Goal: Use online tool/utility: Utilize a website feature to perform a specific function

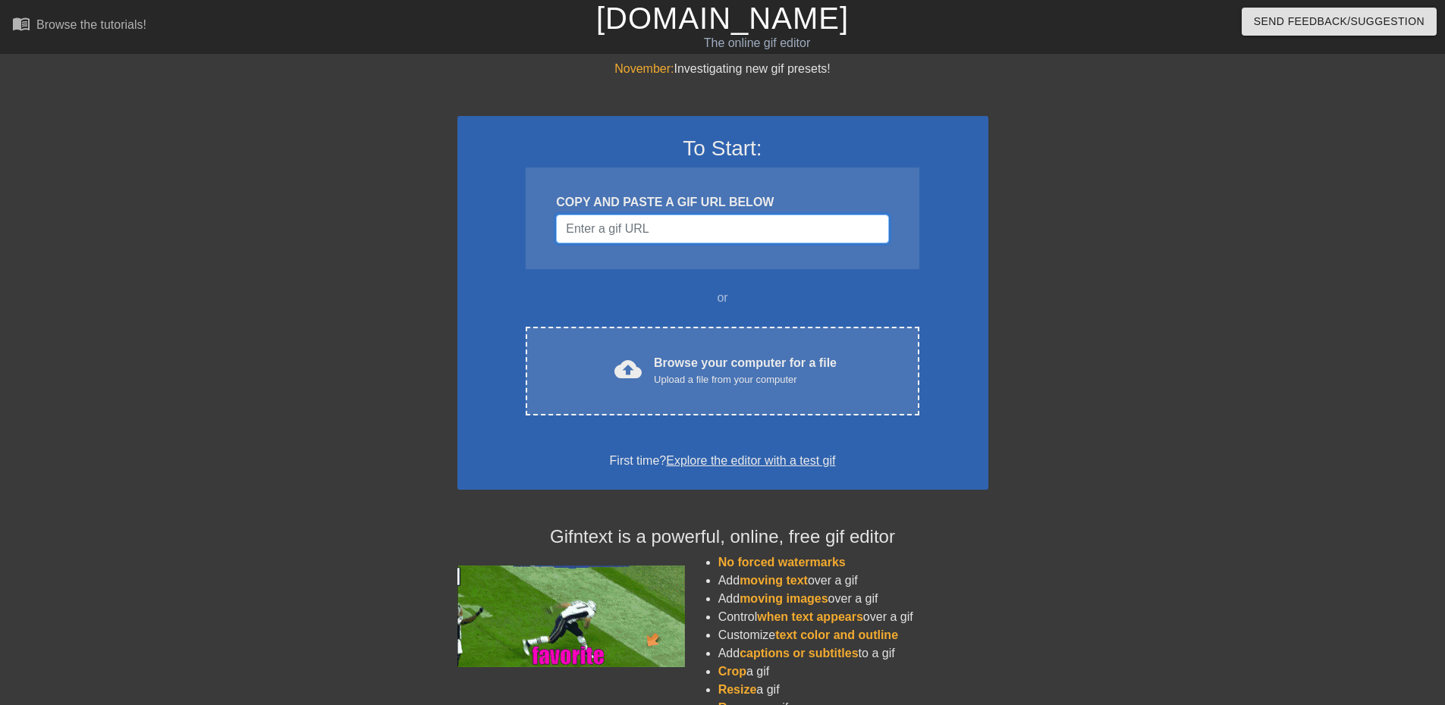
click at [564, 225] on input "Username" at bounding box center [722, 229] width 332 height 29
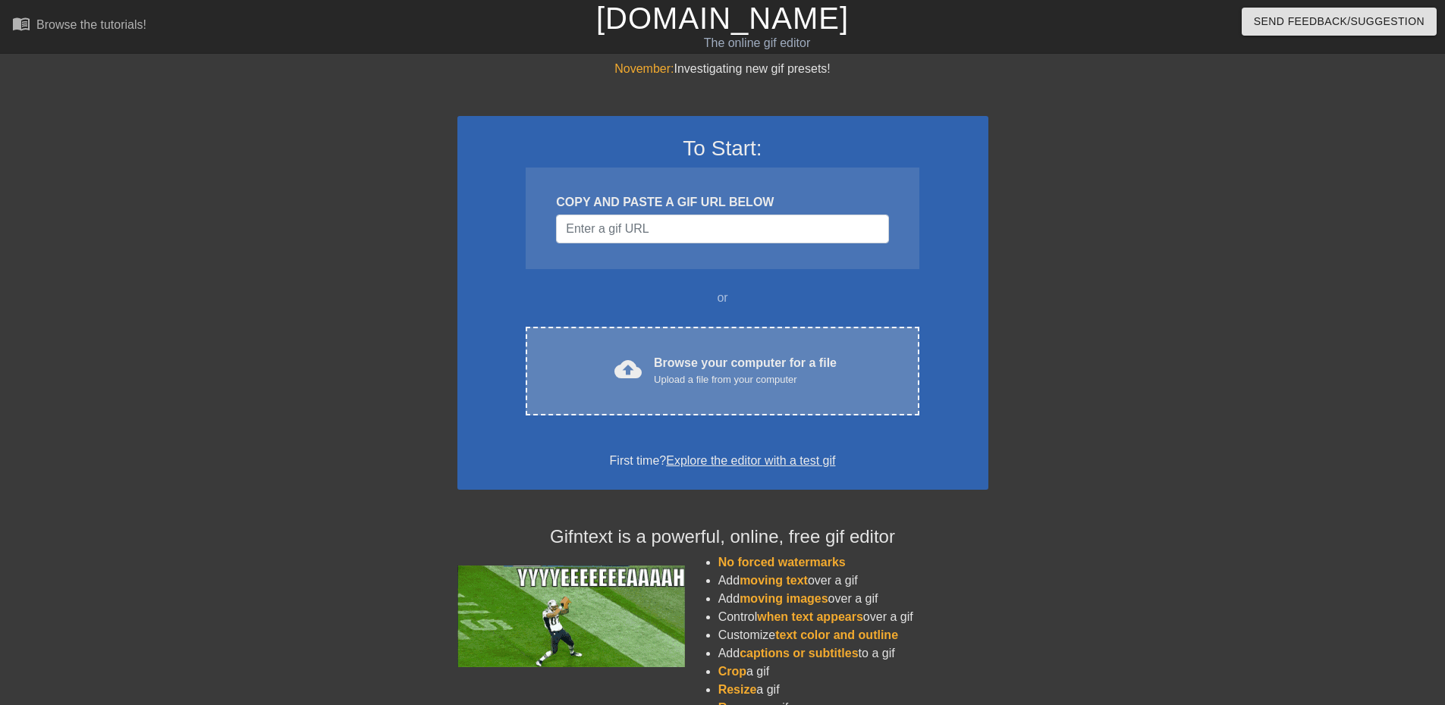
click at [596, 341] on div "cloud_upload Browse your computer for a file Upload a file from your computer C…" at bounding box center [722, 371] width 393 height 89
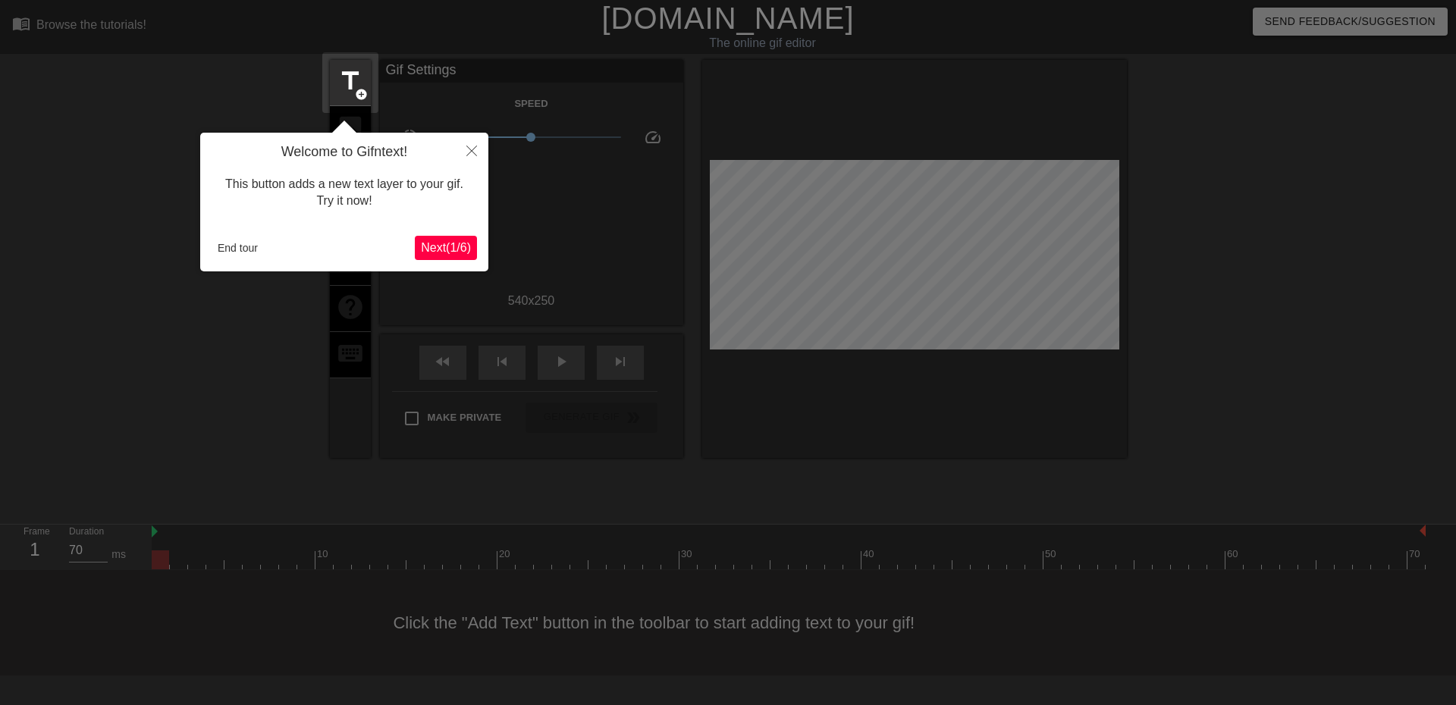
click at [386, 227] on div "Welcome to Gifntext! This button adds a new text layer to your gif. Try it now!…" at bounding box center [344, 202] width 288 height 139
click at [422, 243] on span "Next ( 1 / 6 )" at bounding box center [446, 247] width 50 height 13
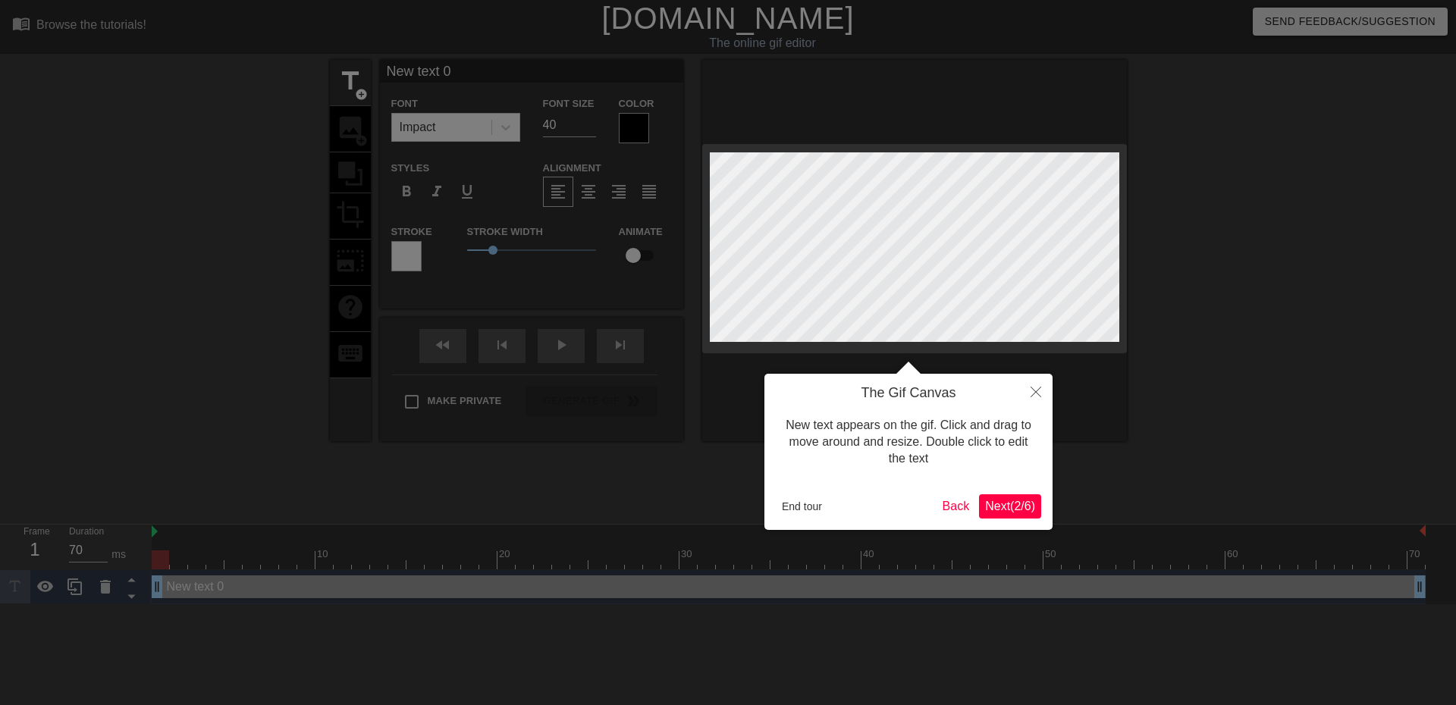
click at [1015, 504] on span "Next ( 2 / 6 )" at bounding box center [1010, 506] width 50 height 13
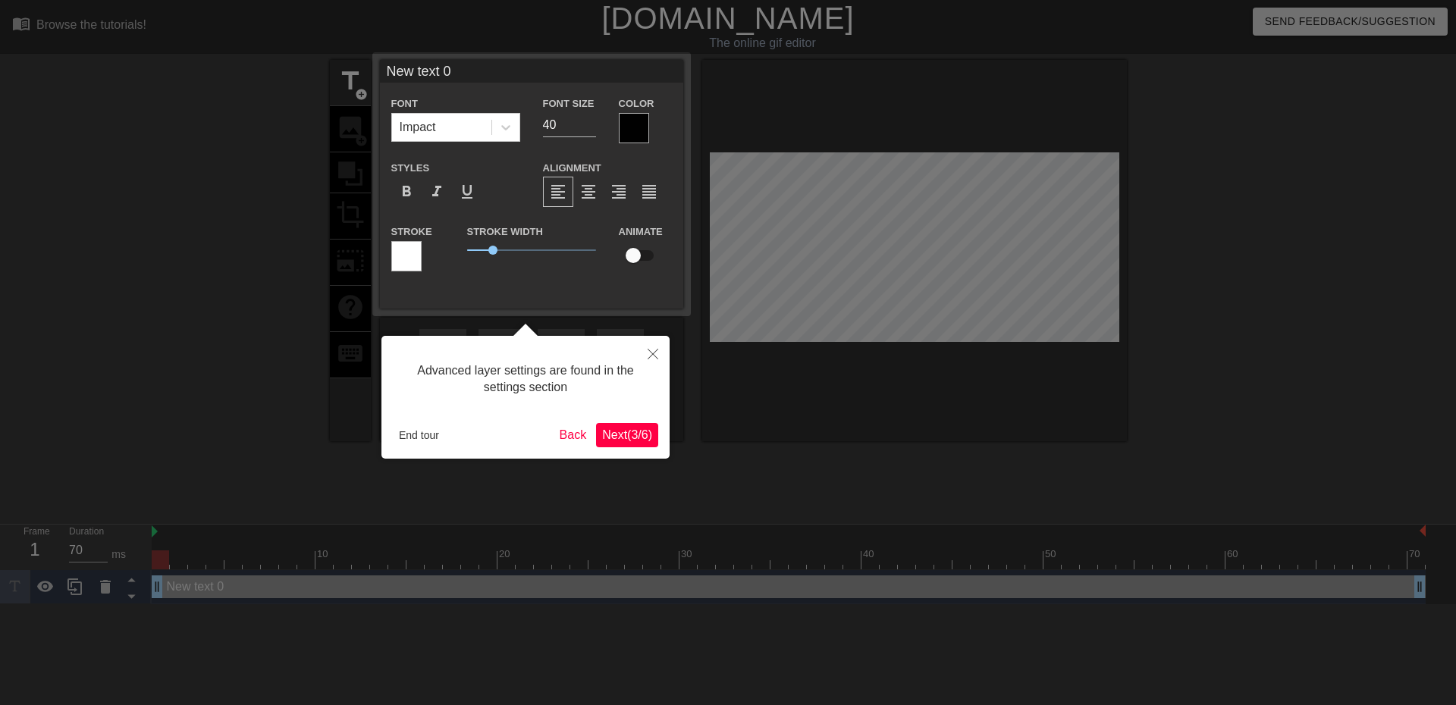
click at [615, 437] on span "Next ( 3 / 6 )" at bounding box center [627, 434] width 50 height 13
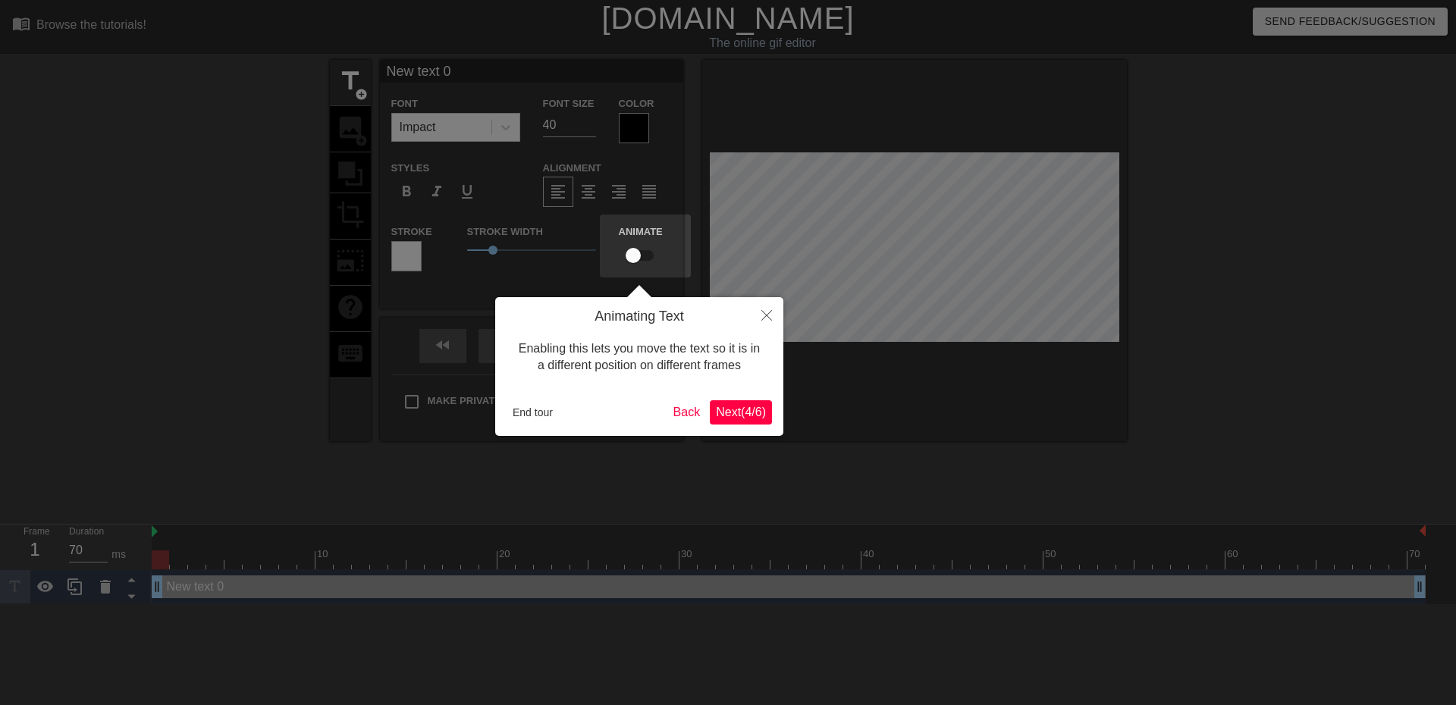
click at [736, 407] on span "Next ( 4 / 6 )" at bounding box center [741, 412] width 50 height 13
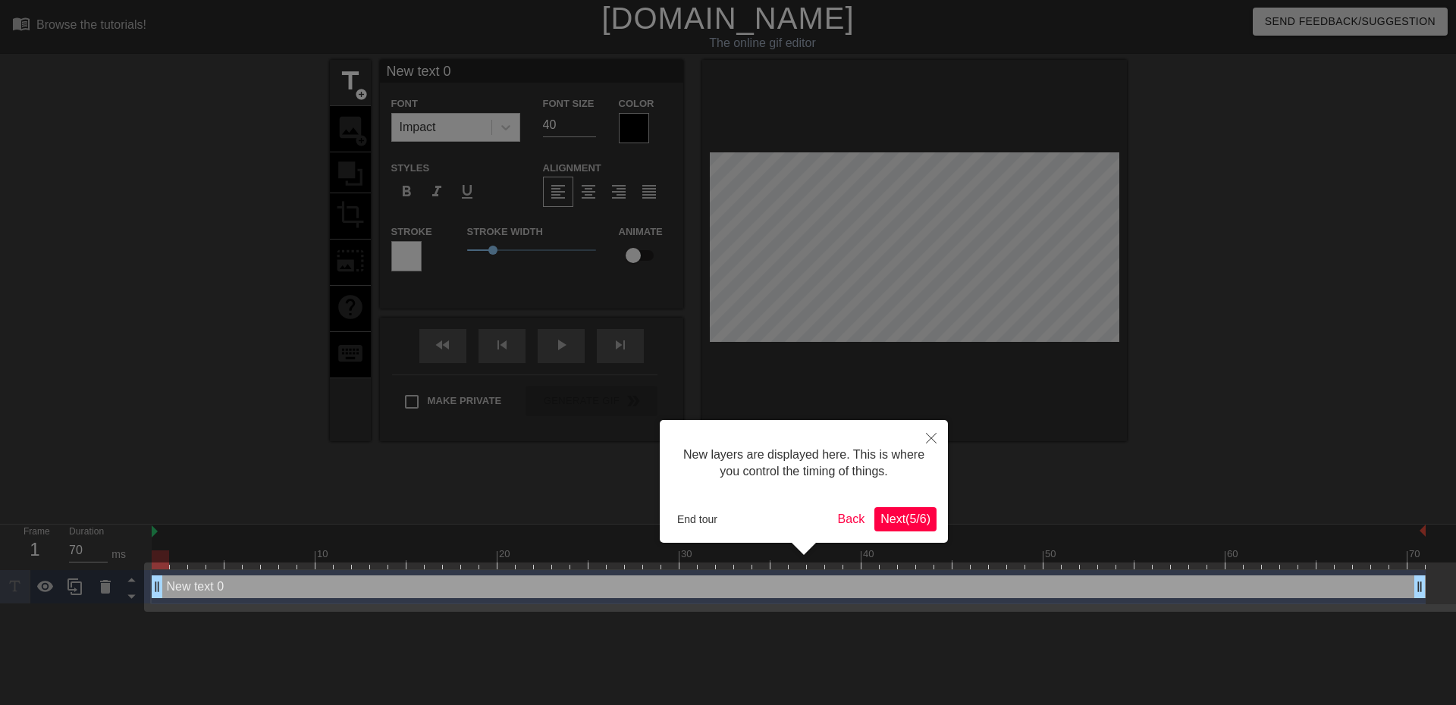
click at [902, 520] on span "Next ( 5 / 6 )" at bounding box center [905, 519] width 50 height 13
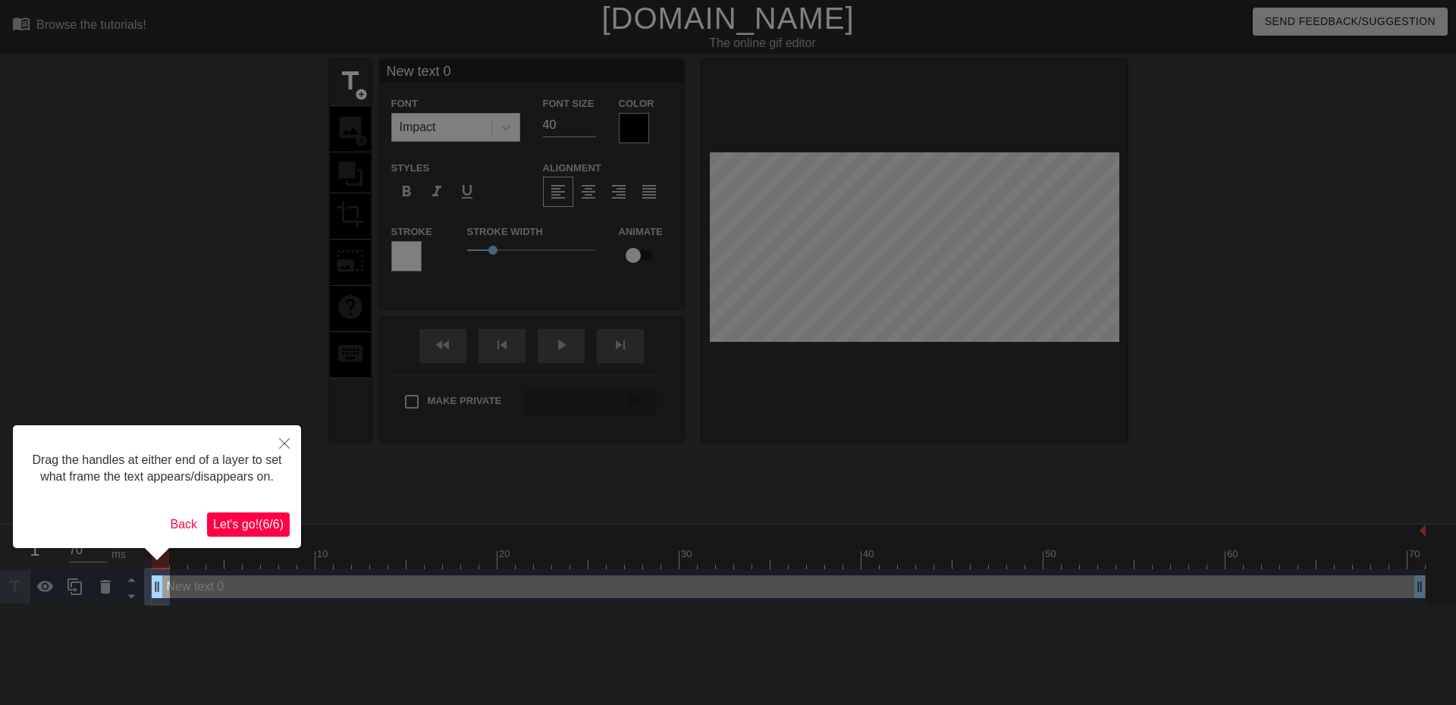
click at [259, 520] on span "Let's go! ( 6 / 6 )" at bounding box center [248, 524] width 71 height 13
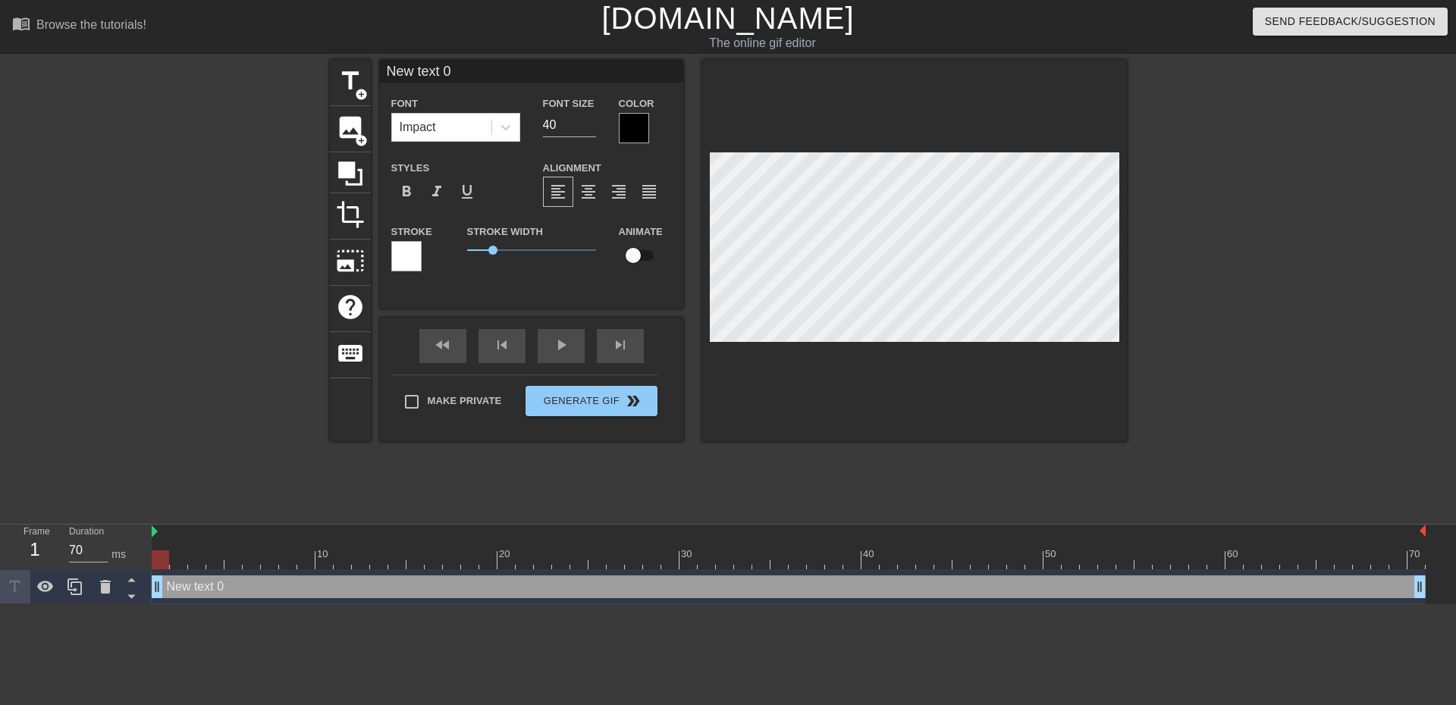
scroll to position [2, 2]
type input "S"
type textarea "S"
type input "SA"
type textarea "SA"
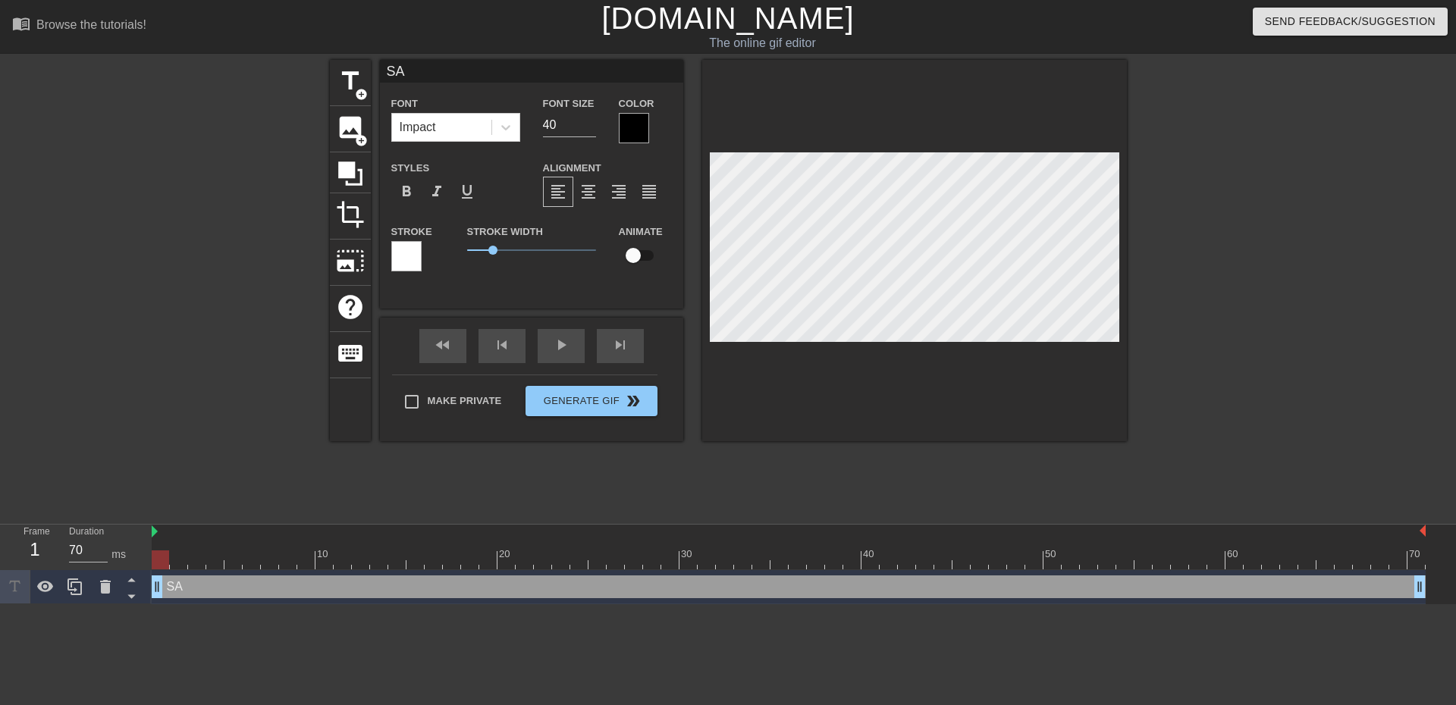
type input "[PERSON_NAME]"
type textarea "[PERSON_NAME]"
type input "SAMA"
type textarea "SAMA"
type input "SAMAC"
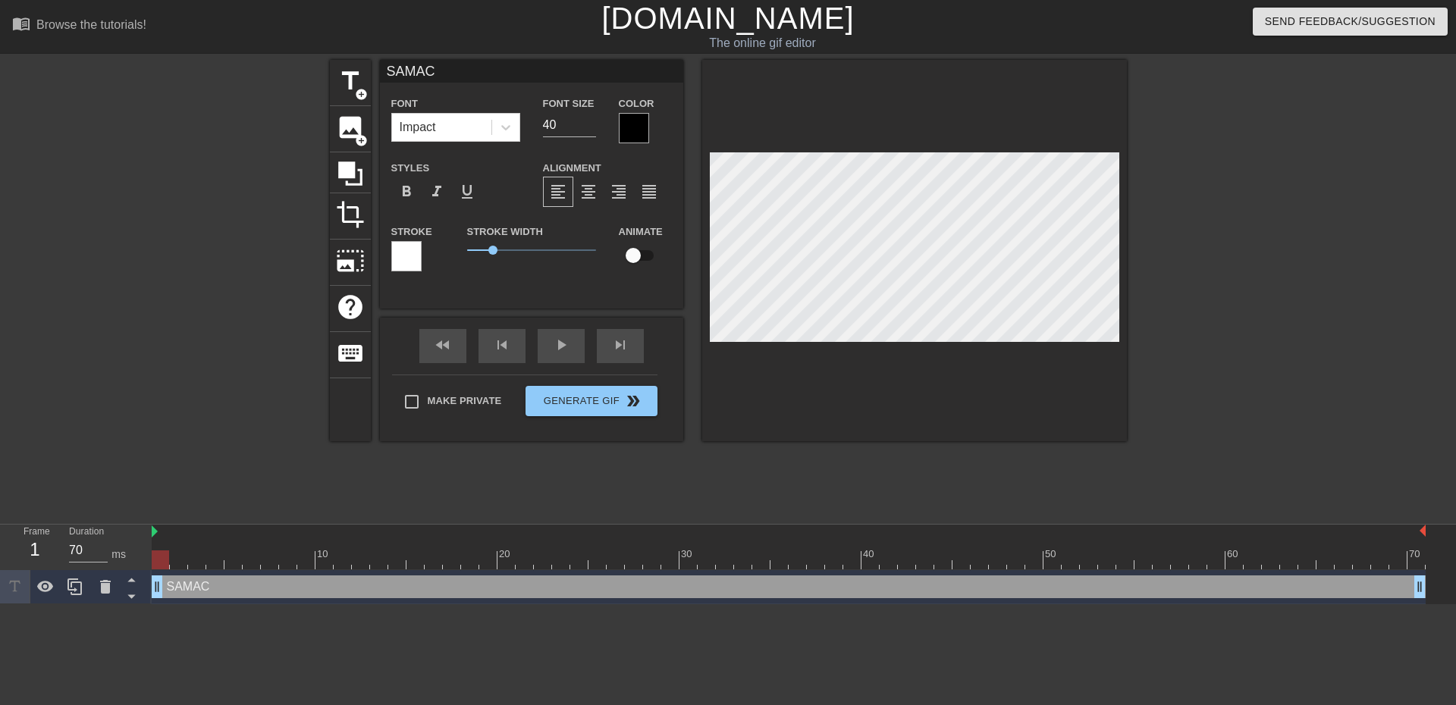
type textarea "SAMAC"
click at [298, 582] on div "SAMAC drag_handle drag_handle" at bounding box center [789, 587] width 1274 height 23
drag, startPoint x: 161, startPoint y: 559, endPoint x: -165, endPoint y: 569, distance: 326.3
click at [0, 569] on html "menu_book Browse the tutorials! [DOMAIN_NAME] The online gif editor Send Feedba…" at bounding box center [728, 302] width 1456 height 604
click at [353, 91] on span "title" at bounding box center [350, 81] width 29 height 29
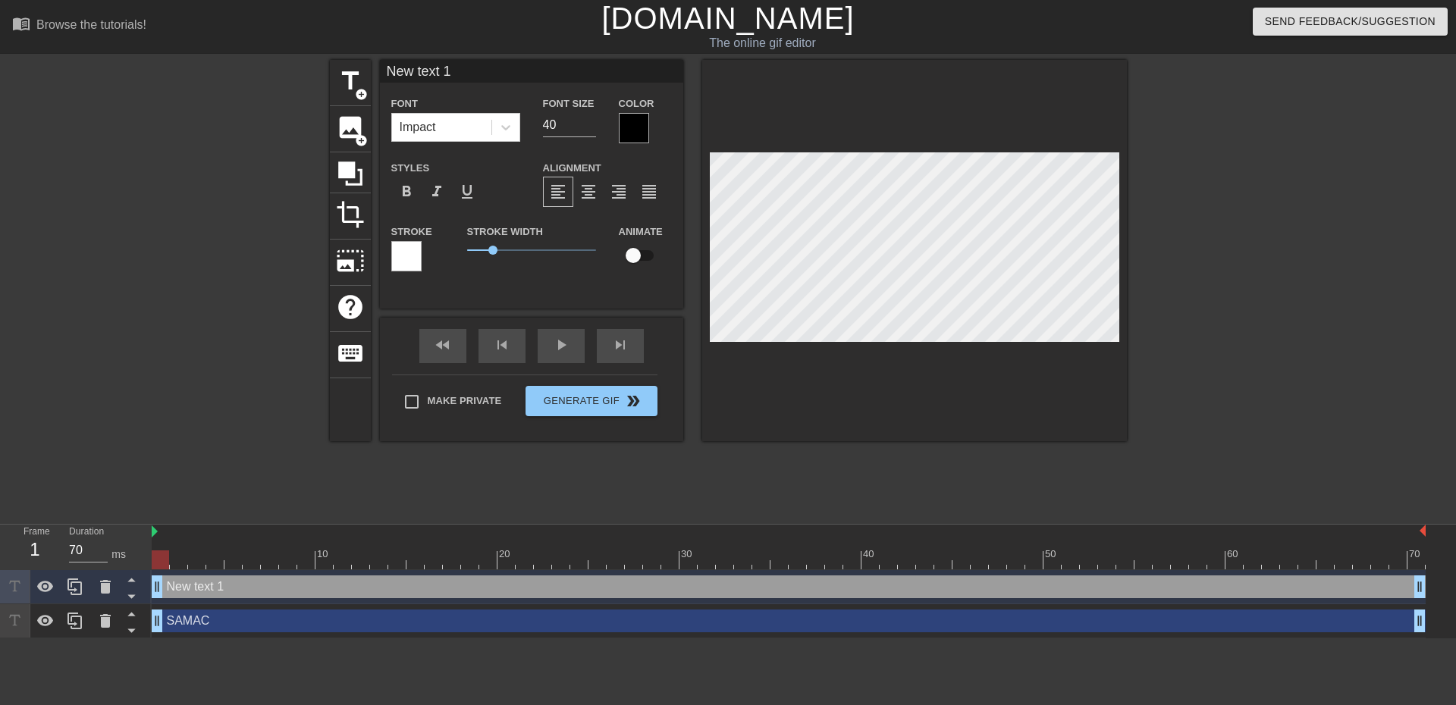
scroll to position [2, 5]
type input "SNew text 1"
type textarea "SNew text 1"
type input "SANew text 1"
type textarea "SANew text 1"
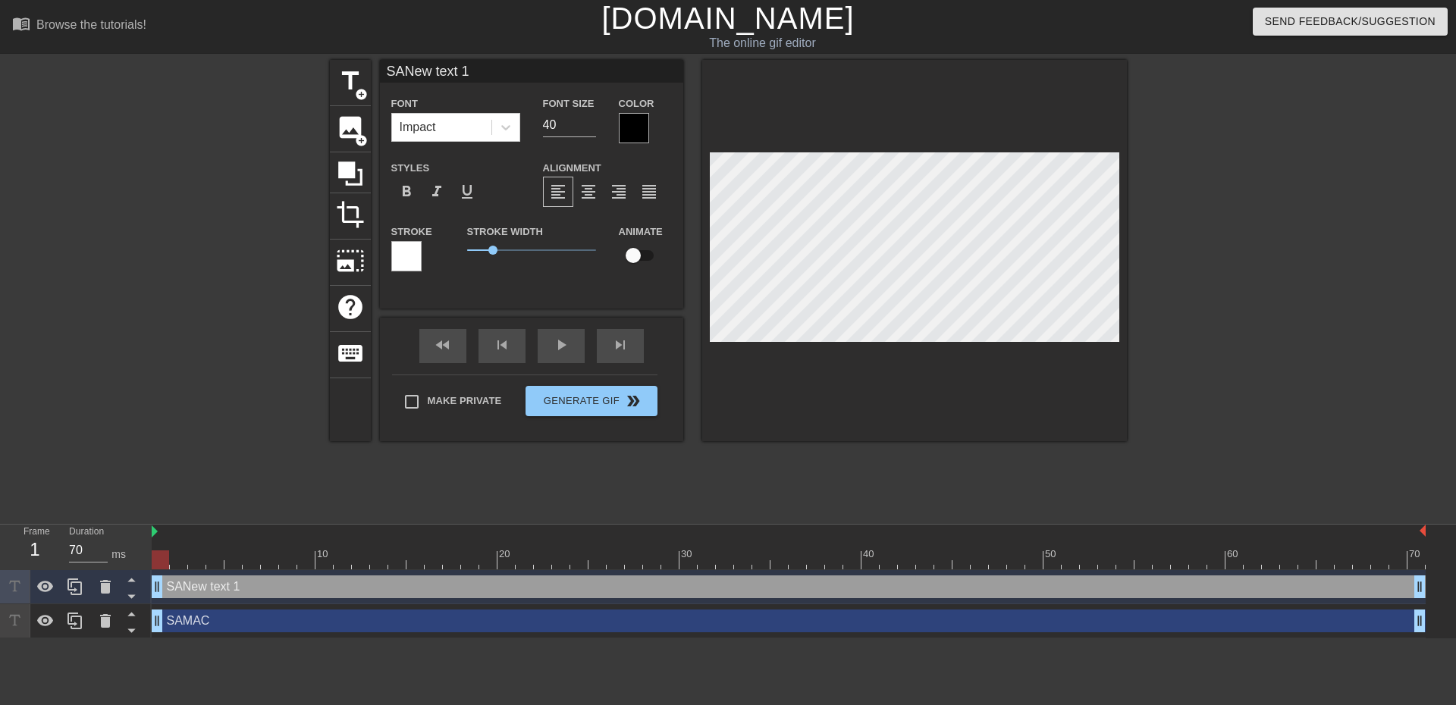
type input "SANNew text 1"
type textarea "SANNew text 1"
type input "SANTNew text 1"
type textarea "SANTNew text 1"
type input "SANTYNew text 1"
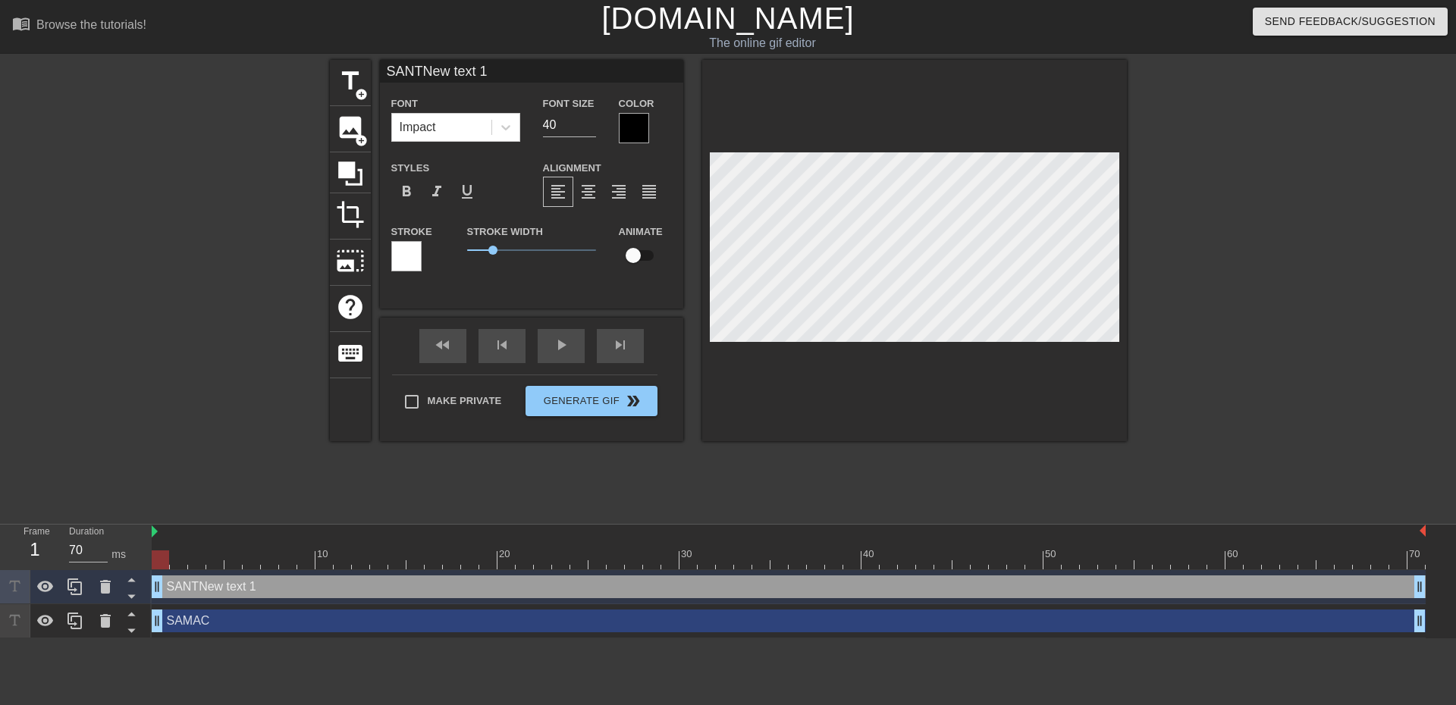
type textarea "SANTYNew text 1"
type input "SANTYGNew text 1"
type textarea "SANTYGNew text 1"
type input "SANTYGRNew text 1"
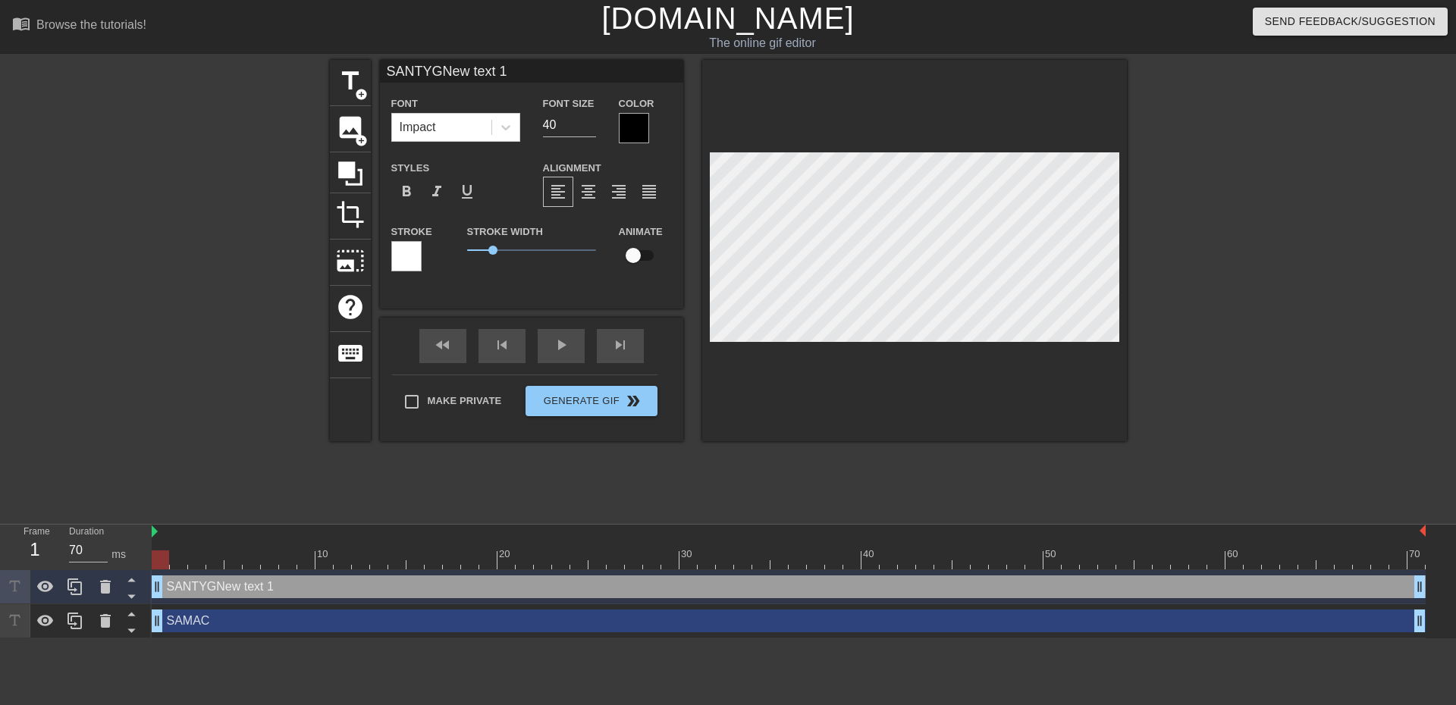
type textarea "SANTYGRNew text 1"
type input "SANTYGRANew text 1"
type textarea "SANTYGRANew text 1"
type input "SANTYGRASNew text 1"
type textarea "SANTYGRASNew text 1"
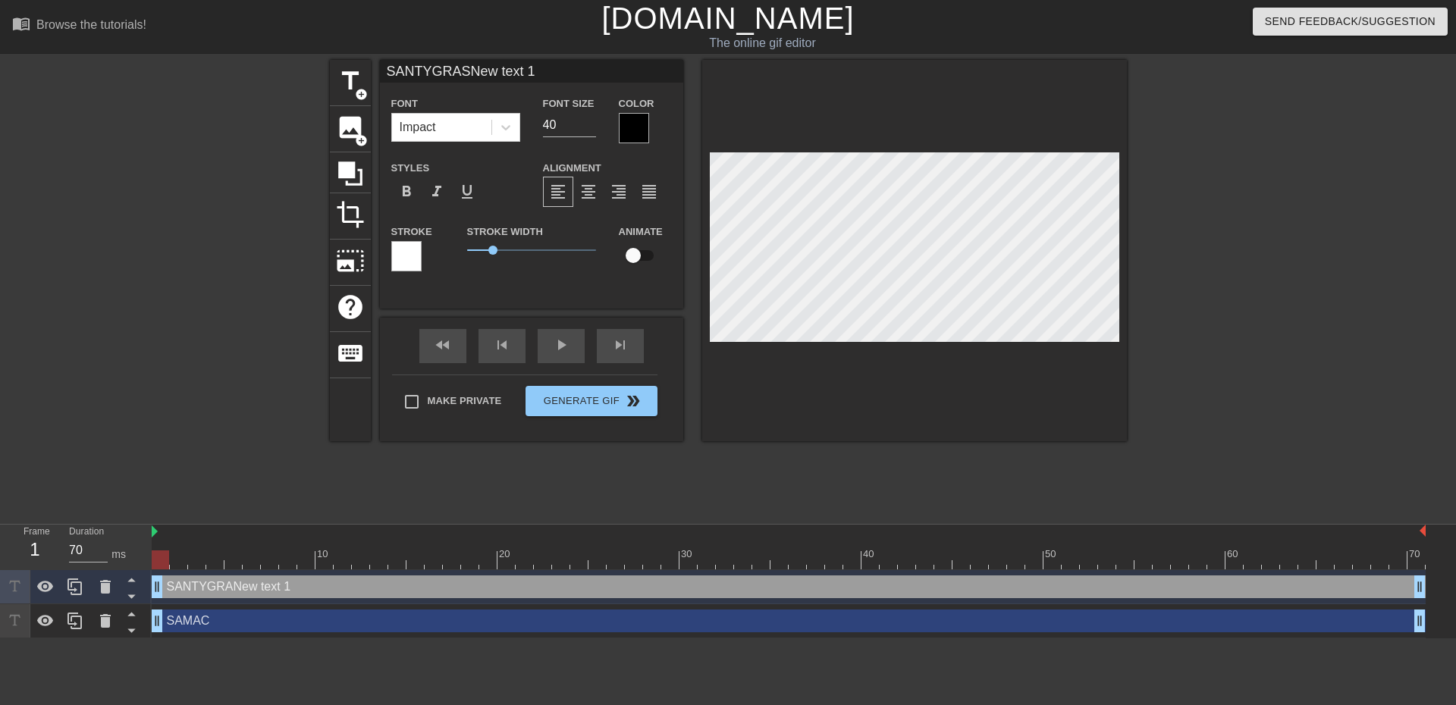
scroll to position [2, 5]
type input "SANTYGRASSNew text 1"
type textarea "SANTYGRASSNew text 1"
type input "SANTYGRASSew text 1"
type textarea "SANTYGRASSew text 1"
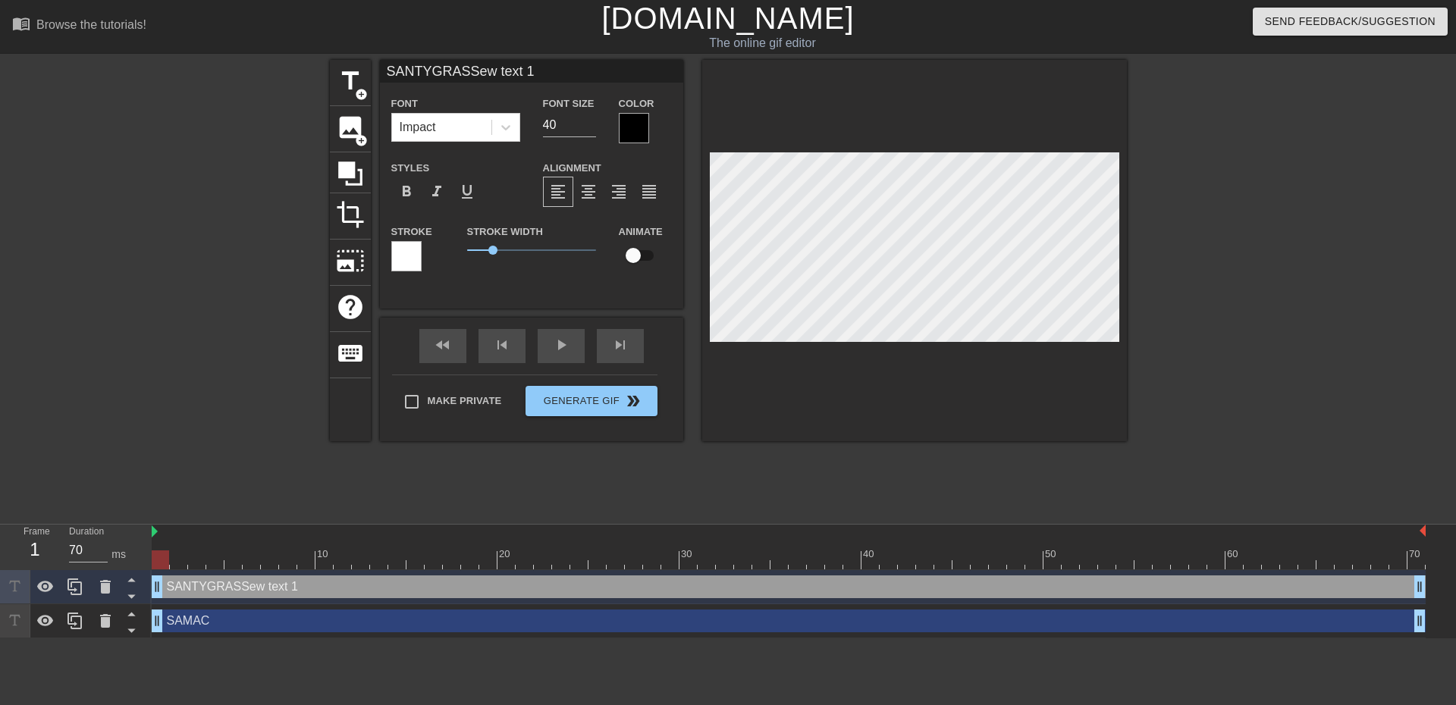
type input "SANTYGRASSw text 1"
type textarea "SANTYGRASSw text 1"
type input "SANTYGRASS text 1"
type textarea "SANTYGRASS text 1"
type input "SANTYGRASStext 1"
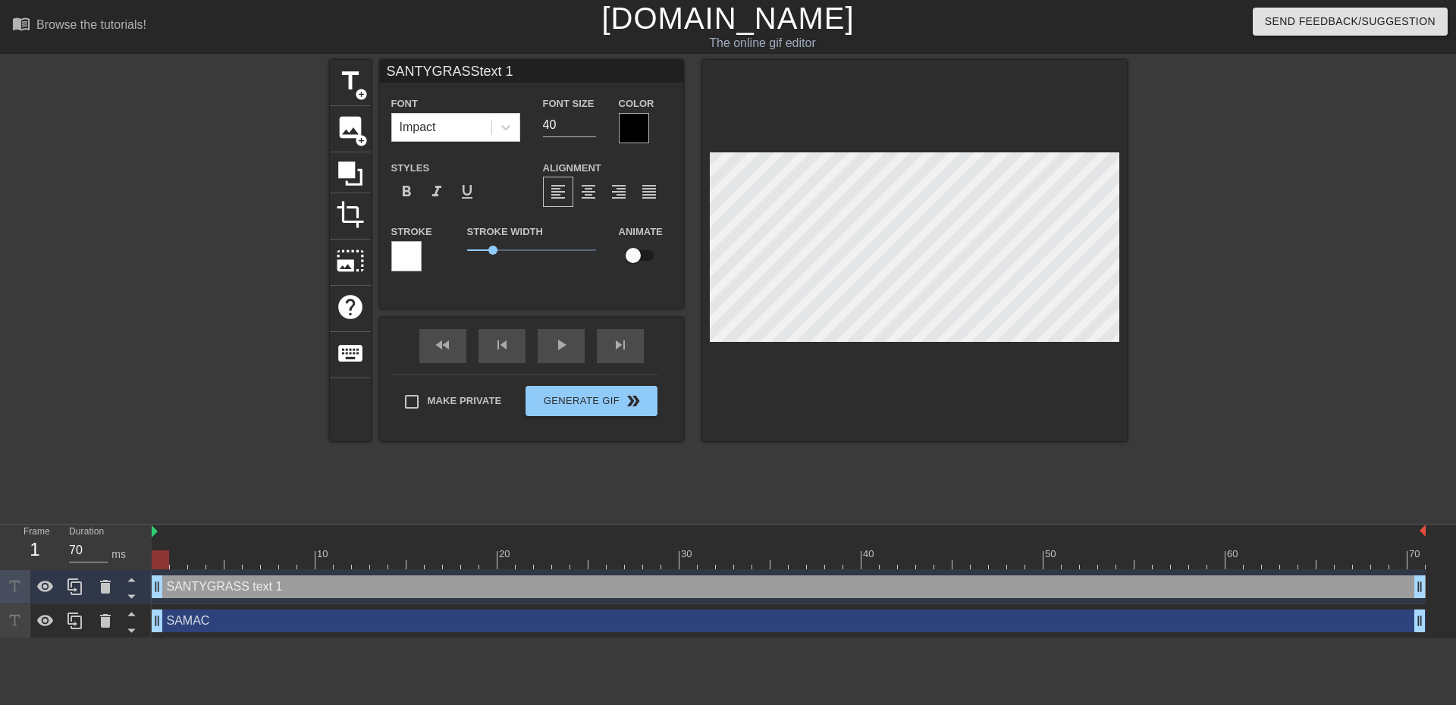
type textarea "SANTYGRASStext 1"
type input "SANTYGRASSext 1"
type textarea "SANTYGRASSext 1"
type input "SANTYGRASSxt 1"
type textarea "SANTYGRASSxt 1"
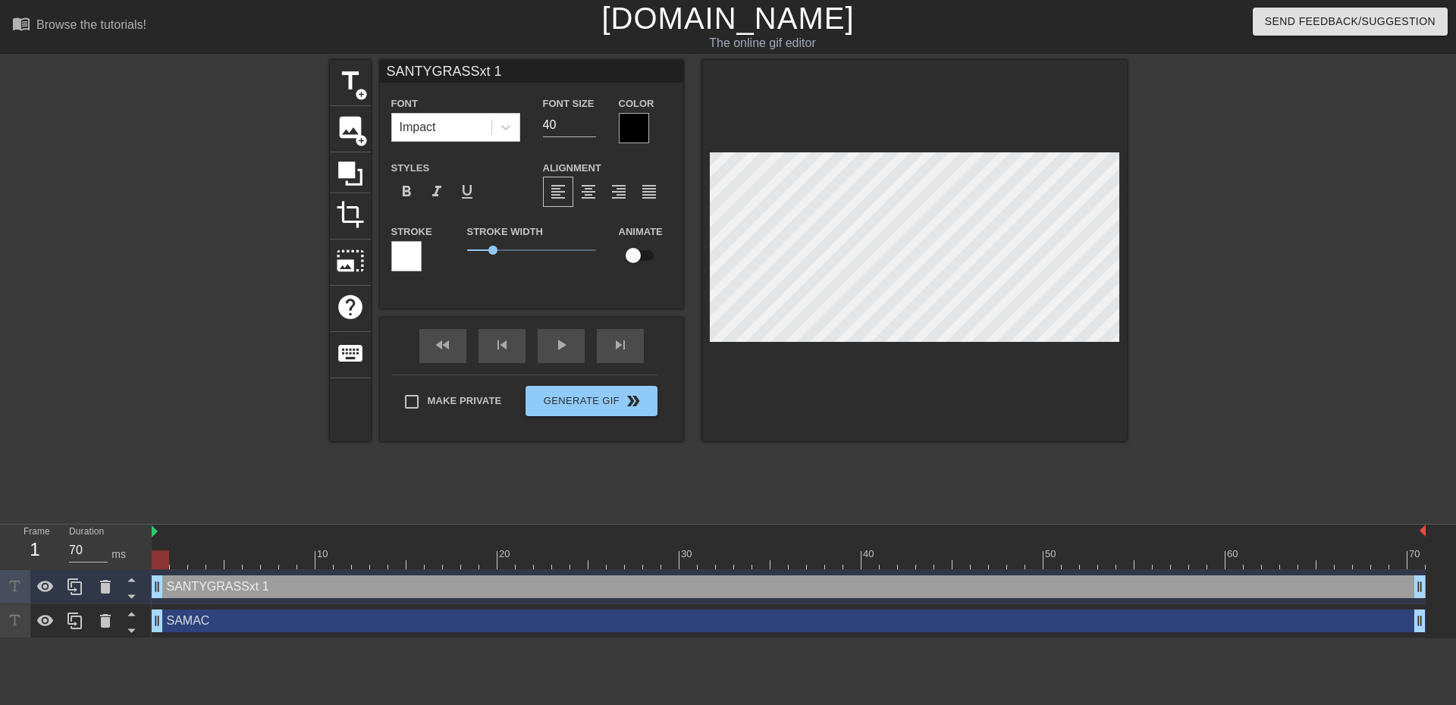
type input "SANTYGRASSt 1"
type textarea "SANTYGRASSt 1"
type input "SANTYGRASS 1"
type textarea "SANTYGRASS 1"
type input "SANTYGRASS1"
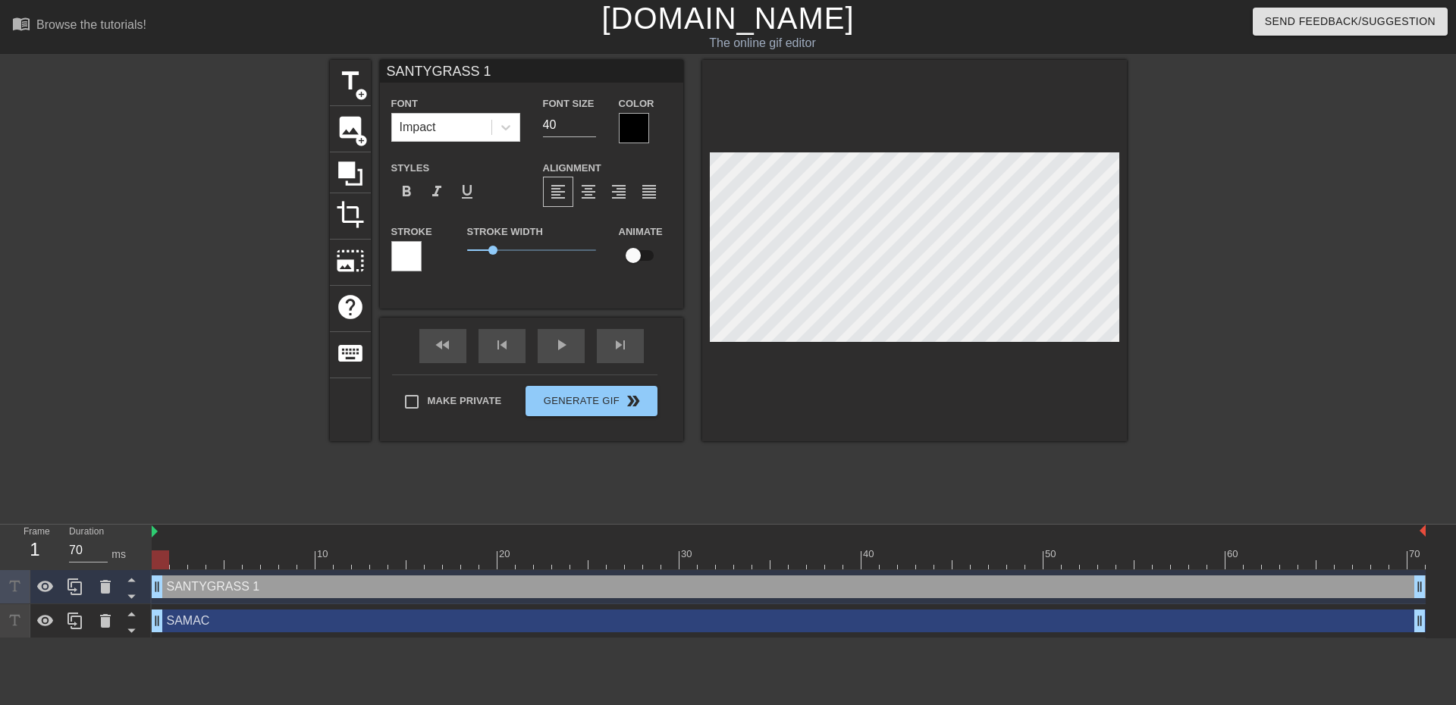
type textarea "SANTYGRASS1"
type input "SANTYGRASS"
type textarea "SANTYGRASS"
click at [613, 383] on div "fast_rewind skip_previous play_arrow skip_next Make Private Generate Gif double…" at bounding box center [531, 380] width 303 height 124
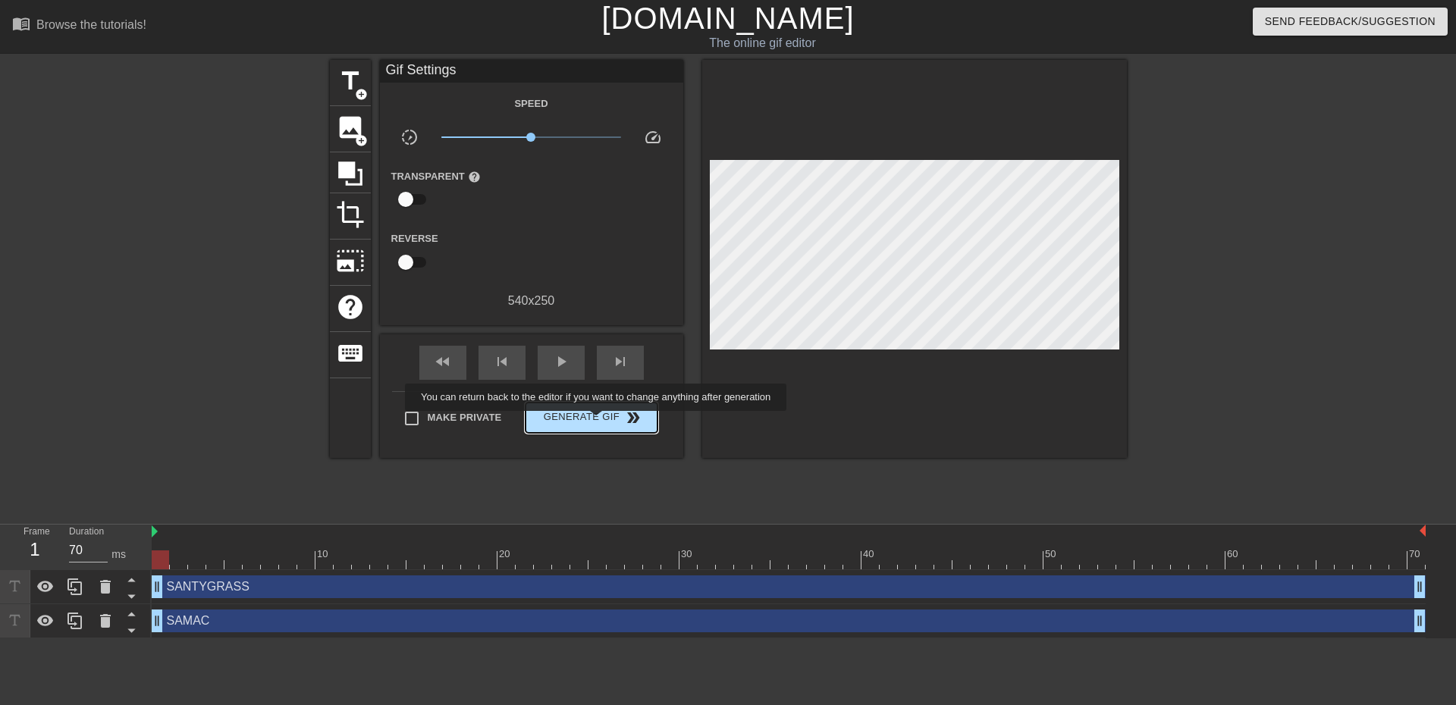
click at [598, 422] on span "Generate Gif double_arrow" at bounding box center [591, 418] width 119 height 18
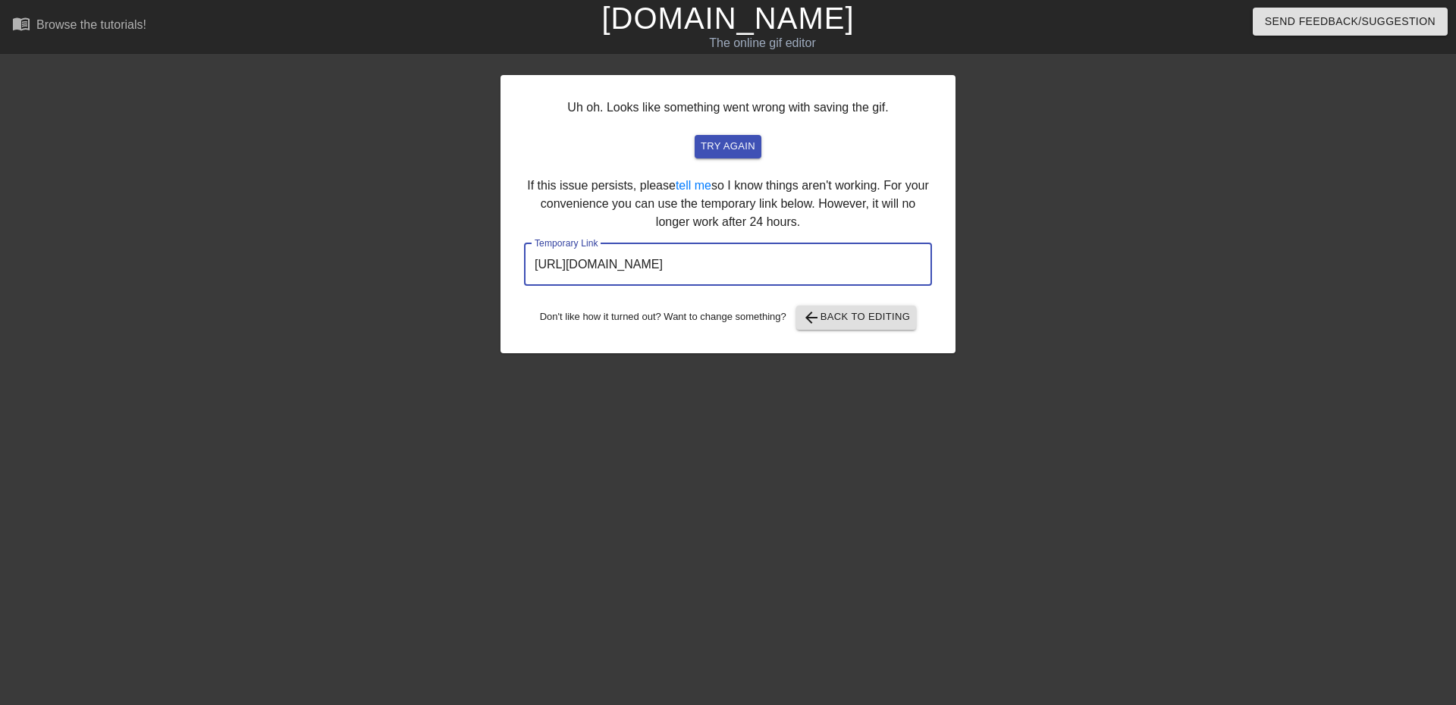
drag, startPoint x: 814, startPoint y: 267, endPoint x: 389, endPoint y: 231, distance: 426.3
click at [389, 231] on div "Uh oh. Looks like something went wrong with saving the gif. try again If this i…" at bounding box center [728, 287] width 1456 height 455
